Goal: Task Accomplishment & Management: Use online tool/utility

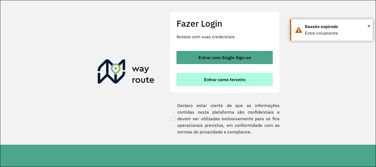
click at [218, 80] on span "Entrar como terceiro" at bounding box center [225, 79] width 42 height 4
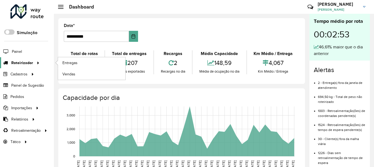
click at [28, 60] on span "Roteirizador" at bounding box center [22, 63] width 22 height 6
click at [71, 61] on span "Entregas" at bounding box center [70, 63] width 16 height 6
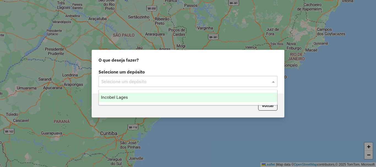
click at [147, 79] on input "text" at bounding box center [182, 81] width 162 height 7
click at [163, 103] on ng-dropdown-panel "Incobel Lages" at bounding box center [187, 98] width 179 height 16
click at [220, 100] on div "Incobel Lages" at bounding box center [188, 97] width 178 height 9
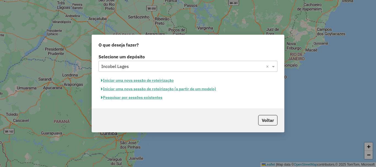
click at [139, 99] on button "Pesquisar por sessões existentes" at bounding box center [131, 97] width 66 height 9
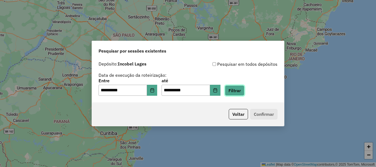
click at [239, 89] on button "Filtrar" at bounding box center [235, 90] width 20 height 10
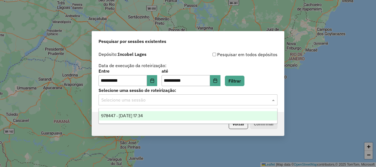
click at [263, 102] on input "text" at bounding box center [182, 100] width 162 height 7
click at [261, 113] on div "978447 - 13/08/2025 17:34" at bounding box center [188, 115] width 178 height 9
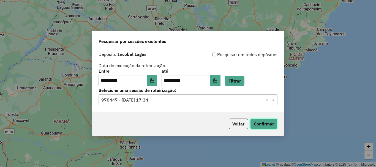
click at [265, 124] on button "Confirmar" at bounding box center [263, 124] width 27 height 10
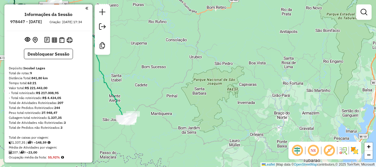
drag, startPoint x: 177, startPoint y: 105, endPoint x: 233, endPoint y: 103, distance: 56.2
click at [233, 103] on div "Janela de atendimento Grade de atendimento Capacidade Transportadoras Veículos …" at bounding box center [188, 83] width 376 height 167
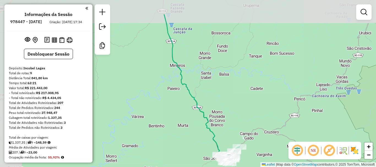
drag, startPoint x: 215, startPoint y: 111, endPoint x: 246, endPoint y: 116, distance: 30.9
click at [287, 138] on div "Janela de atendimento Grade de atendimento Capacidade Transportadoras Veículos …" at bounding box center [188, 83] width 376 height 167
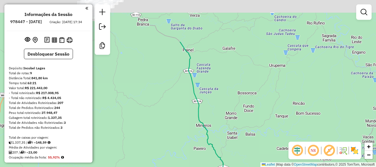
drag, startPoint x: 203, startPoint y: 96, endPoint x: 239, endPoint y: 178, distance: 89.9
click at [239, 167] on html "Aguarde... Pop-up bloqueado! Seu navegador bloqueou automáticamente a abertura …" at bounding box center [188, 83] width 376 height 167
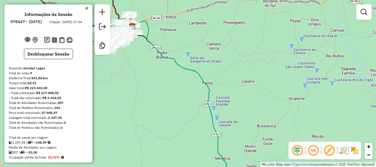
drag, startPoint x: 226, startPoint y: 120, endPoint x: 274, endPoint y: 178, distance: 75.0
click at [274, 167] on html "Aguarde... Pop-up bloqueado! Seu navegador bloqueou automáticamente a abertura …" at bounding box center [188, 83] width 376 height 167
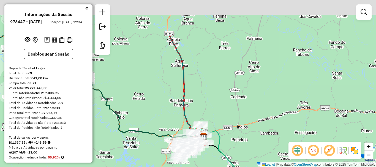
drag, startPoint x: 219, startPoint y: 112, endPoint x: 258, endPoint y: 159, distance: 61.0
click at [267, 167] on html "Aguarde... Pop-up bloqueado! Seu navegador bloqueou automáticamente a abertura …" at bounding box center [188, 83] width 376 height 167
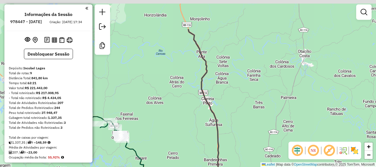
drag, startPoint x: 237, startPoint y: 136, endPoint x: 239, endPoint y: 150, distance: 15.1
click at [239, 151] on div "Janela de atendimento Grade de atendimento Capacidade Transportadoras Veículos …" at bounding box center [188, 83] width 376 height 167
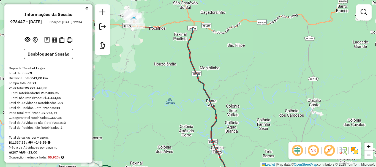
drag, startPoint x: 223, startPoint y: 93, endPoint x: 240, endPoint y: 174, distance: 83.2
click at [240, 167] on html "Aguarde... Pop-up bloqueado! Seu navegador bloqueou automáticamente a abertura …" at bounding box center [188, 83] width 376 height 167
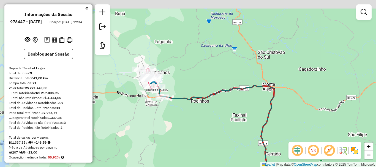
drag, startPoint x: 169, startPoint y: 100, endPoint x: 211, endPoint y: 135, distance: 55.1
click at [211, 135] on div "Janela de atendimento Grade de atendimento Capacidade Transportadoras Veículos …" at bounding box center [188, 83] width 376 height 167
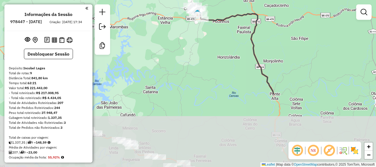
drag, startPoint x: 152, startPoint y: 152, endPoint x: 187, endPoint y: 54, distance: 103.9
click at [187, 54] on div "Janela de atendimento Grade de atendimento Capacidade Transportadoras Veículos …" at bounding box center [188, 83] width 376 height 167
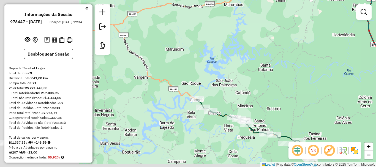
drag, startPoint x: 237, startPoint y: 95, endPoint x: 274, endPoint y: 96, distance: 36.3
click at [274, 96] on div "Janela de atendimento Grade de atendimento Capacidade Transportadoras Veículos …" at bounding box center [188, 83] width 376 height 167
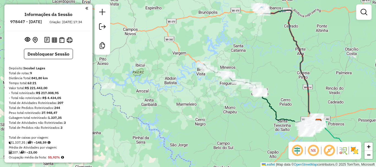
drag, startPoint x: 256, startPoint y: 146, endPoint x: 224, endPoint y: 102, distance: 54.6
click at [224, 104] on div "Janela de atendimento Grade de atendimento Capacidade Transportadoras Veículos …" at bounding box center [188, 83] width 376 height 167
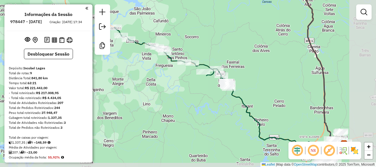
drag, startPoint x: 279, startPoint y: 118, endPoint x: 198, endPoint y: 95, distance: 84.5
click at [198, 95] on div "Janela de atendimento Grade de atendimento Capacidade Transportadoras Veículos …" at bounding box center [188, 83] width 376 height 167
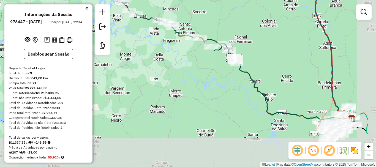
drag, startPoint x: 314, startPoint y: 100, endPoint x: 268, endPoint y: 58, distance: 62.7
click at [269, 58] on div "Janela de atendimento Grade de atendimento Capacidade Transportadoras Veículos …" at bounding box center [188, 83] width 376 height 167
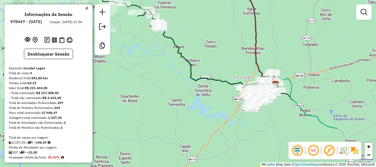
drag, startPoint x: 310, startPoint y: 90, endPoint x: 239, endPoint y: 58, distance: 78.1
click at [239, 58] on div "Janela de atendimento Grade de atendimento Capacidade Transportadoras Veículos …" at bounding box center [188, 83] width 376 height 167
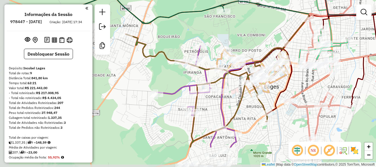
drag, startPoint x: 206, startPoint y: 120, endPoint x: 305, endPoint y: 84, distance: 105.3
click at [305, 84] on div "Janela de atendimento Grade de atendimento Capacidade Transportadoras Veículos …" at bounding box center [188, 83] width 376 height 167
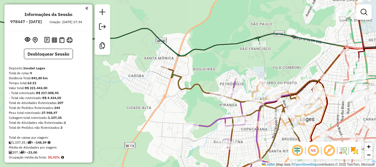
drag, startPoint x: 224, startPoint y: 131, endPoint x: 250, endPoint y: 159, distance: 38.2
click at [250, 159] on div "Janela de atendimento Grade de atendimento Capacidade Transportadoras Veículos …" at bounding box center [188, 83] width 376 height 167
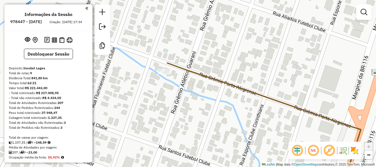
drag, startPoint x: 173, startPoint y: 72, endPoint x: 173, endPoint y: 106, distance: 33.8
click at [173, 106] on div "Janela de atendimento Grade de atendimento Capacidade Transportadoras Veículos …" at bounding box center [188, 83] width 376 height 167
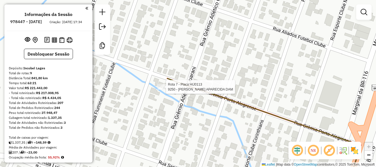
select select "**********"
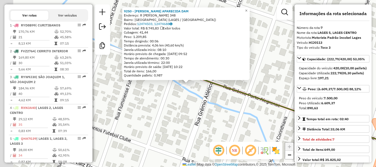
scroll to position [404, 0]
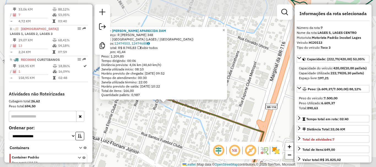
click at [170, 116] on div "9250 - CLEUSA APARECIDA DAM Endereço: R GREMIO PORTOALEGRENSE 348 Bairro: SANTA…" at bounding box center [188, 83] width 376 height 167
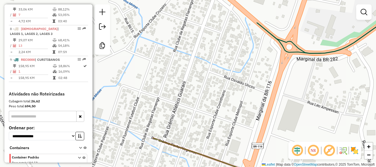
drag, startPoint x: 166, startPoint y: 120, endPoint x: 152, endPoint y: 162, distance: 44.7
click at [152, 162] on div "Janela de atendimento Grade de atendimento Capacidade Transportadoras Veículos …" at bounding box center [188, 83] width 376 height 167
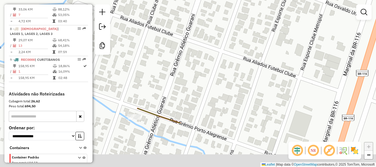
drag, startPoint x: 160, startPoint y: 130, endPoint x: 159, endPoint y: 72, distance: 58.1
click at [159, 72] on div "Janela de atendimento Grade de atendimento Capacidade Transportadoras Veículos …" at bounding box center [188, 83] width 376 height 167
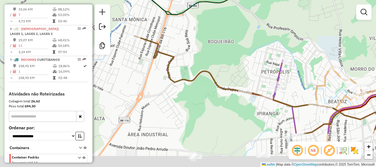
drag, startPoint x: 185, startPoint y: 136, endPoint x: 160, endPoint y: 78, distance: 64.2
click at [160, 78] on div "Janela de atendimento Grade de atendimento Capacidade Transportadoras Veículos …" at bounding box center [188, 83] width 376 height 167
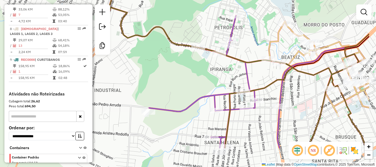
drag, startPoint x: 236, startPoint y: 115, endPoint x: 203, endPoint y: 92, distance: 39.9
click at [204, 92] on icon at bounding box center [214, 82] width 131 height 133
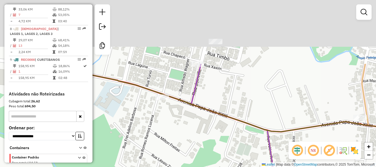
drag, startPoint x: 229, startPoint y: 49, endPoint x: 231, endPoint y: 138, distance: 89.7
click at [231, 138] on div "Janela de atendimento Grade de atendimento Capacidade Transportadoras Veículos …" at bounding box center [188, 83] width 376 height 167
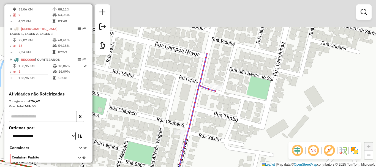
drag, startPoint x: 210, startPoint y: 112, endPoint x: 210, endPoint y: 153, distance: 41.0
click at [210, 153] on div "Janela de atendimento Grade de atendimento Capacidade Transportadoras Veículos …" at bounding box center [188, 83] width 376 height 167
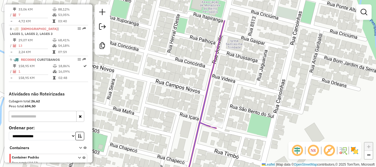
drag, startPoint x: 227, startPoint y: 66, endPoint x: 226, endPoint y: 113, distance: 47.1
click at [226, 113] on div "Janela de atendimento Grade de atendimento Capacidade Transportadoras Veículos …" at bounding box center [188, 83] width 376 height 167
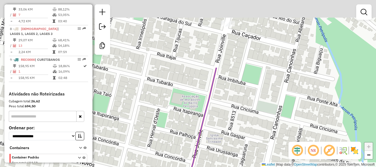
drag, startPoint x: 231, startPoint y: 99, endPoint x: 209, endPoint y: 169, distance: 73.2
click at [209, 167] on html "Aguarde... Pop-up bloqueado! Seu navegador bloqueou automáticamente a abertura …" at bounding box center [188, 83] width 376 height 167
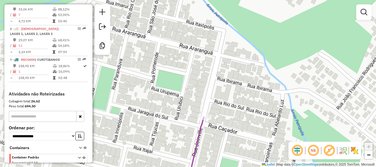
drag, startPoint x: 217, startPoint y: 92, endPoint x: 191, endPoint y: 175, distance: 86.8
click at [191, 167] on html "Aguarde... Pop-up bloqueado! Seu navegador bloqueou automáticamente a abertura …" at bounding box center [188, 83] width 376 height 167
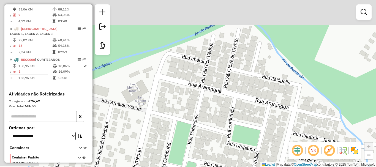
drag, startPoint x: 162, startPoint y: 85, endPoint x: 238, endPoint y: 140, distance: 93.6
click at [238, 140] on div "Janela de atendimento Grade de atendimento Capacidade Transportadoras Veículos …" at bounding box center [188, 83] width 376 height 167
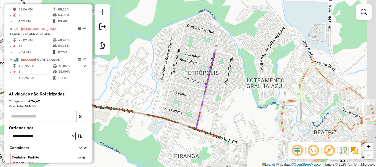
drag, startPoint x: 226, startPoint y: 98, endPoint x: 194, endPoint y: 48, distance: 59.3
click at [194, 48] on div "Janela de atendimento Grade de atendimento Capacidade Transportadoras Veículos …" at bounding box center [188, 83] width 376 height 167
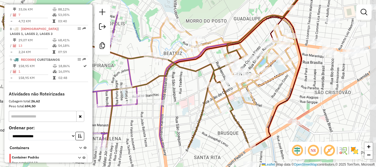
drag, startPoint x: 329, startPoint y: 111, endPoint x: 225, endPoint y: 75, distance: 110.0
click at [225, 75] on div "Janela de atendimento Grade de atendimento Capacidade Transportadoras Veículos …" at bounding box center [188, 83] width 376 height 167
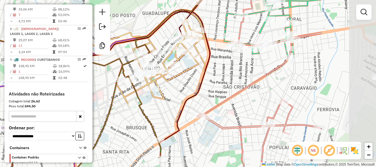
drag, startPoint x: 328, startPoint y: 100, endPoint x: 237, endPoint y: 94, distance: 90.7
click at [237, 94] on icon at bounding box center [259, 78] width 125 height 200
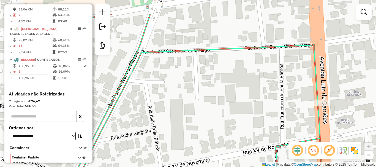
drag, startPoint x: 234, startPoint y: 87, endPoint x: 326, endPoint y: 117, distance: 97.1
click at [326, 117] on div "Rota 5 - Placa QHA7G39 4402 - DEIVID KLAUMANN DA S Rota 5 - Placa QHA7G39 11715…" at bounding box center [188, 83] width 376 height 167
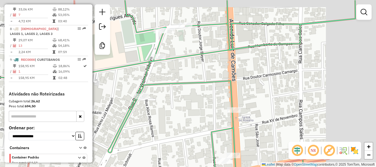
drag, startPoint x: 306, startPoint y: 92, endPoint x: 251, endPoint y: 105, distance: 56.3
click at [251, 105] on div "Rota 5 - Placa QHA7G39 4402 - DEIVID KLAUMANN DA S Rota 5 - Placa QHA7G39 11715…" at bounding box center [188, 83] width 376 height 167
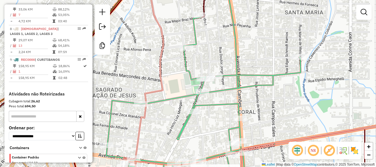
drag, startPoint x: 250, startPoint y: 105, endPoint x: 248, endPoint y: 123, distance: 18.2
click at [248, 123] on div "Rota 5 - Placa QHA7G39 4402 - DEIVID KLAUMANN DA S Rota 5 - Placa QHA7G39 11715…" at bounding box center [188, 83] width 376 height 167
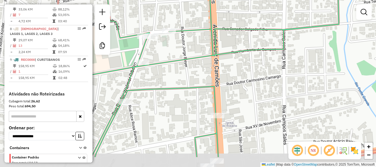
drag, startPoint x: 222, startPoint y: 92, endPoint x: 217, endPoint y: 75, distance: 18.1
click at [217, 75] on div "Rota 5 - Placa QHA7G39 4402 - DEIVID KLAUMANN DA S Rota 5 - Placa QHA7G39 11715…" at bounding box center [188, 83] width 376 height 167
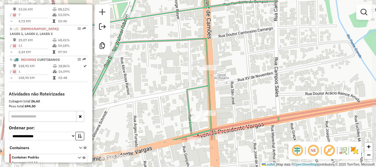
drag, startPoint x: 226, startPoint y: 122, endPoint x: 222, endPoint y: 85, distance: 37.6
click at [222, 85] on div "Rota 5 - Placa QHA7G39 4402 - DEIVID KLAUMANN DA S Rota 5 - Placa QHA7G39 11715…" at bounding box center [188, 83] width 376 height 167
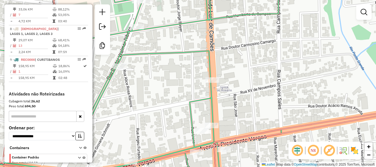
drag, startPoint x: 219, startPoint y: 114, endPoint x: 219, endPoint y: 127, distance: 13.2
click at [219, 127] on div "Rota 5 - Placa QHA7G39 4402 - DEIVID KLAUMANN DA S Rota 5 - Placa QHA7G39 11715…" at bounding box center [188, 83] width 376 height 167
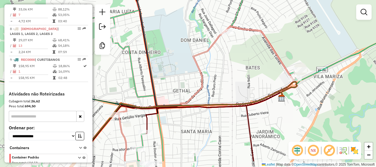
drag, startPoint x: 202, startPoint y: 56, endPoint x: 188, endPoint y: 31, distance: 28.7
click at [188, 31] on div "Rota 5 - Placa QHA7G39 4402 - DEIVID KLAUMANN DA S Rota 5 - Placa QHA7G39 11715…" at bounding box center [188, 83] width 376 height 167
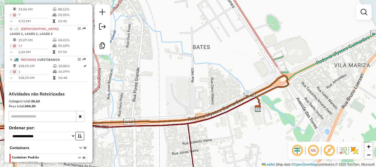
drag, startPoint x: 310, startPoint y: 97, endPoint x: 316, endPoint y: 122, distance: 26.4
click at [316, 122] on div "Rota 5 - Placa QHA7G39 4402 - DEIVID KLAUMANN DA S Rota 5 - Placa QHA7G39 11715…" at bounding box center [188, 83] width 376 height 167
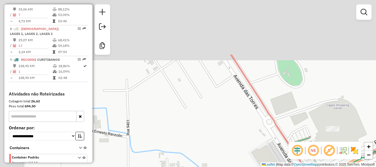
drag, startPoint x: 246, startPoint y: 101, endPoint x: 255, endPoint y: 138, distance: 38.0
click at [270, 166] on div "Rota 5 - Placa QHA7G39 4402 - DEIVID KLAUMANN DA S Rota 5 - Placa QHA7G39 11715…" at bounding box center [188, 83] width 376 height 167
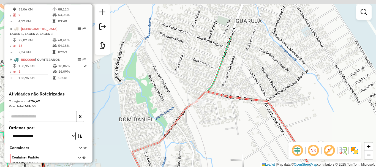
drag, startPoint x: 216, startPoint y: 89, endPoint x: 235, endPoint y: 142, distance: 56.3
click at [235, 142] on div "Rota 5 - Placa QHA7G39 4402 - DEIVID KLAUMANN DA S Rota 5 - Placa QHA7G39 11715…" at bounding box center [188, 83] width 376 height 167
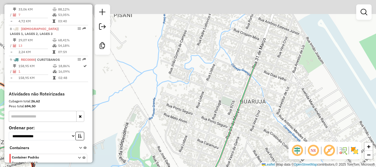
drag, startPoint x: 214, startPoint y: 81, endPoint x: 219, endPoint y: 156, distance: 75.3
click at [219, 157] on div "Rota 5 - Placa QHA7G39 4402 - DEIVID KLAUMANN DA S Rota 5 - Placa QHA7G39 11715…" at bounding box center [188, 83] width 376 height 167
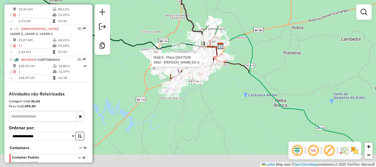
drag, startPoint x: 193, startPoint y: 113, endPoint x: 201, endPoint y: 78, distance: 35.6
click at [201, 79] on div "Rota 5 - Placa QHA7G39 4402 - DEIVID KLAUMANN DA S Rota 8 - Placa BTA2F77 1776 …" at bounding box center [188, 83] width 376 height 167
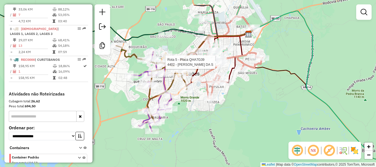
drag, startPoint x: 204, startPoint y: 83, endPoint x: 222, endPoint y: 105, distance: 28.5
click at [222, 105] on div "Rota 5 - Placa QHA7G39 4402 - DEIVID KLAUMANN DA S Janela de atendimento Grade …" at bounding box center [188, 83] width 376 height 167
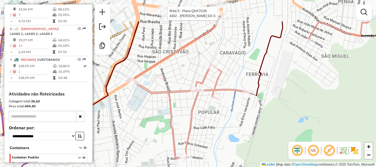
drag, startPoint x: 221, startPoint y: 87, endPoint x: 237, endPoint y: 130, distance: 45.1
click at [237, 130] on div "Rota 5 - Placa QHA7G39 4402 - DEIVID KLAUMANN DA S Janela de atendimento Grade …" at bounding box center [188, 83] width 376 height 167
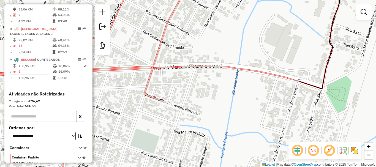
drag, startPoint x: 251, startPoint y: 80, endPoint x: 253, endPoint y: 102, distance: 21.8
click at [253, 102] on div "Rota 5 - Placa QHA7G39 4402 - DEIVID KLAUMANN DA S Janela de atendimento Grade …" at bounding box center [188, 83] width 376 height 167
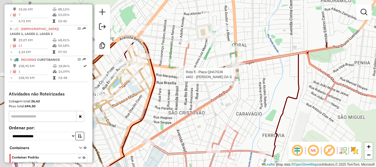
drag, startPoint x: 213, startPoint y: 108, endPoint x: 245, endPoint y: 160, distance: 61.5
click at [245, 160] on div "Rota 5 - Placa QHA7G39 4402 - DEIVID KLAUMANN DA S Janela de atendimento Grade …" at bounding box center [188, 83] width 376 height 167
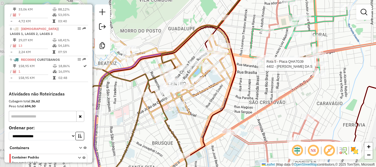
drag, startPoint x: 231, startPoint y: 117, endPoint x: 315, endPoint y: 104, distance: 85.7
click at [315, 104] on div "Rota 5 - Placa QHA7G39 4402 - DEIVID KLAUMANN DA S Janela de atendimento Grade …" at bounding box center [188, 83] width 376 height 167
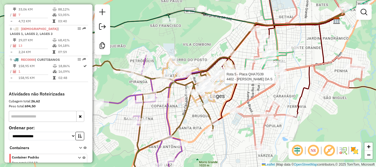
click at [320, 102] on div "Rota 5 - Placa QHA7G39 4402 - DEIVID KLAUMANN DA S Janela de atendimento Grade …" at bounding box center [188, 83] width 376 height 167
